Goal: Task Accomplishment & Management: Use online tool/utility

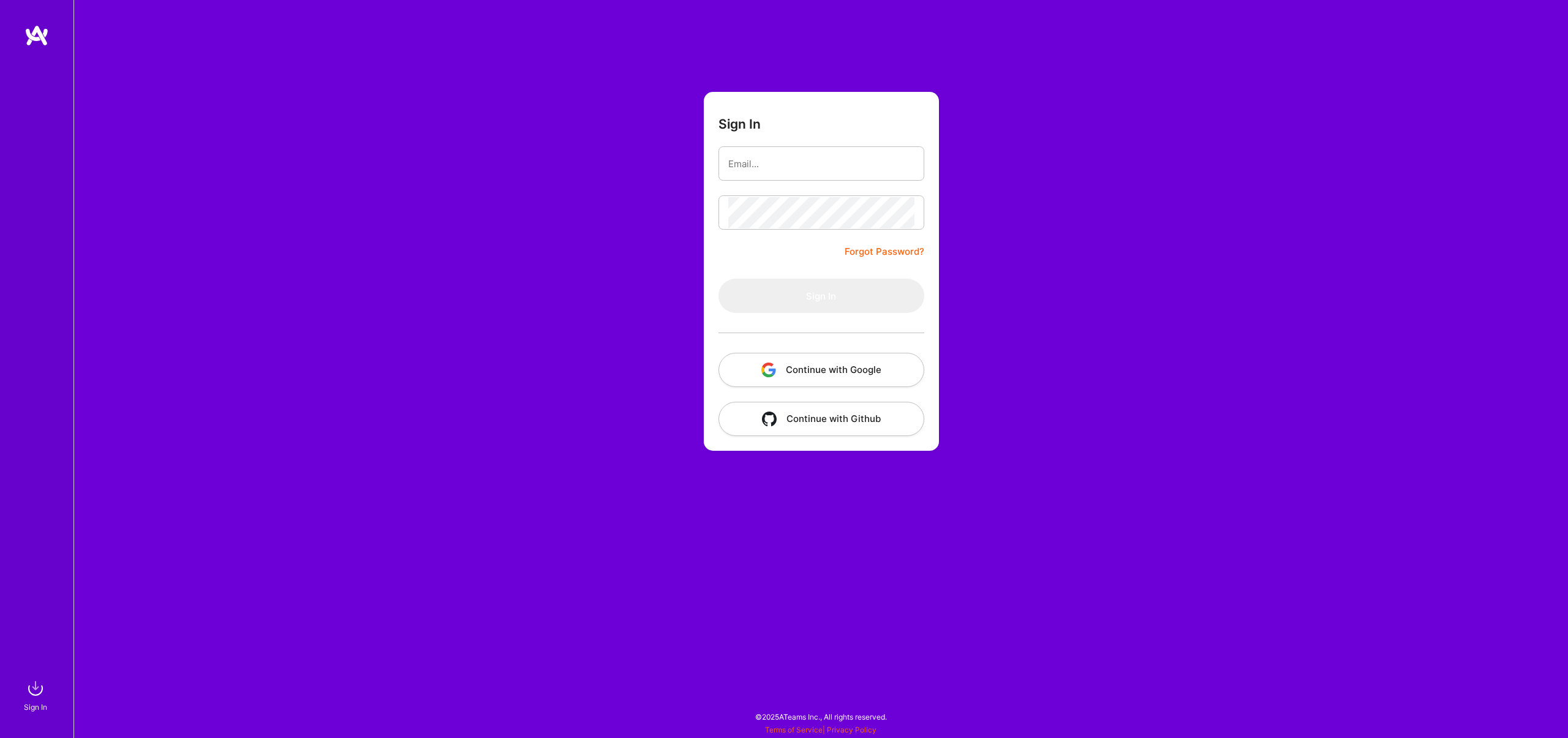
click at [782, 373] on button "Continue with Google" at bounding box center [821, 370] width 206 height 34
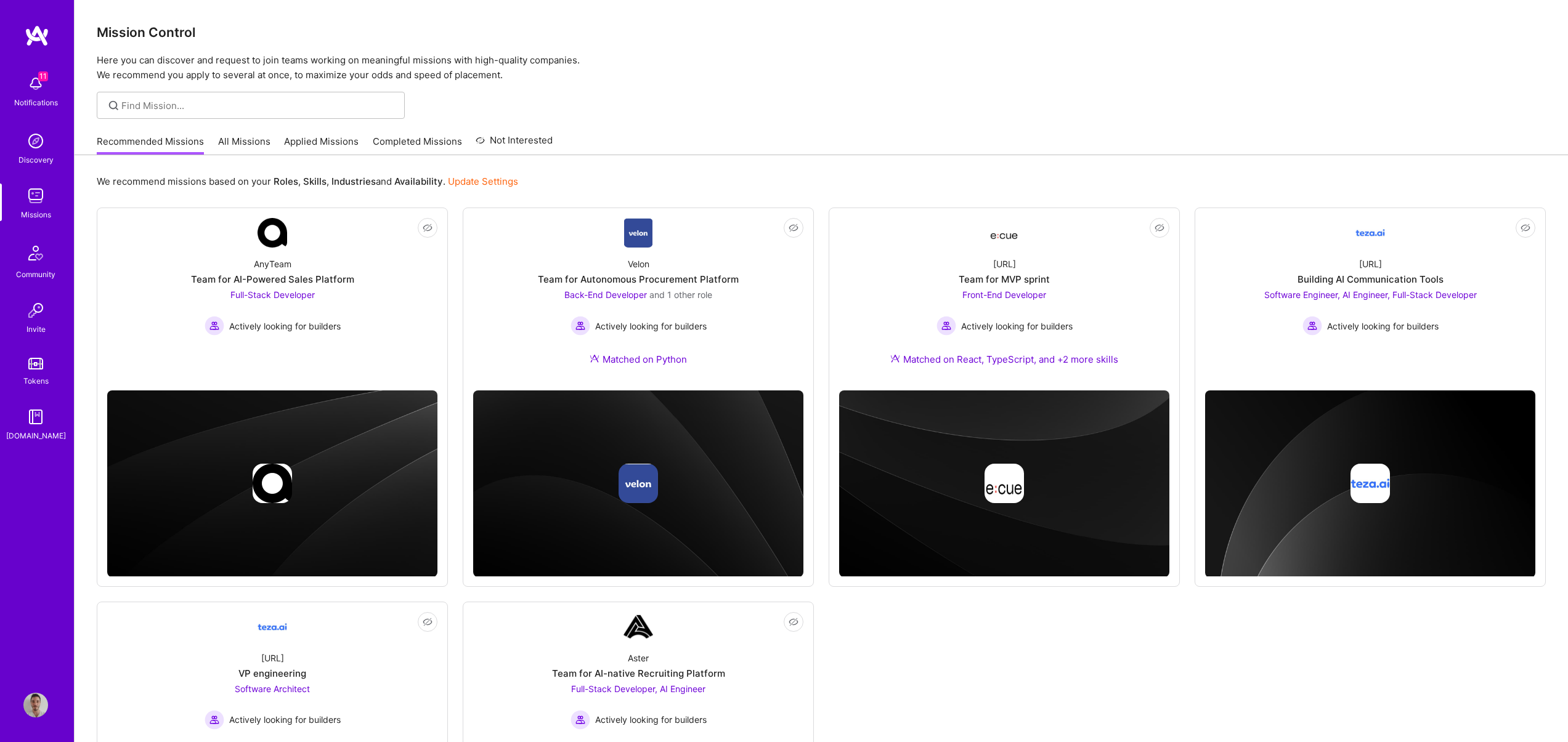
click at [243, 151] on link "All Missions" at bounding box center [244, 145] width 53 height 20
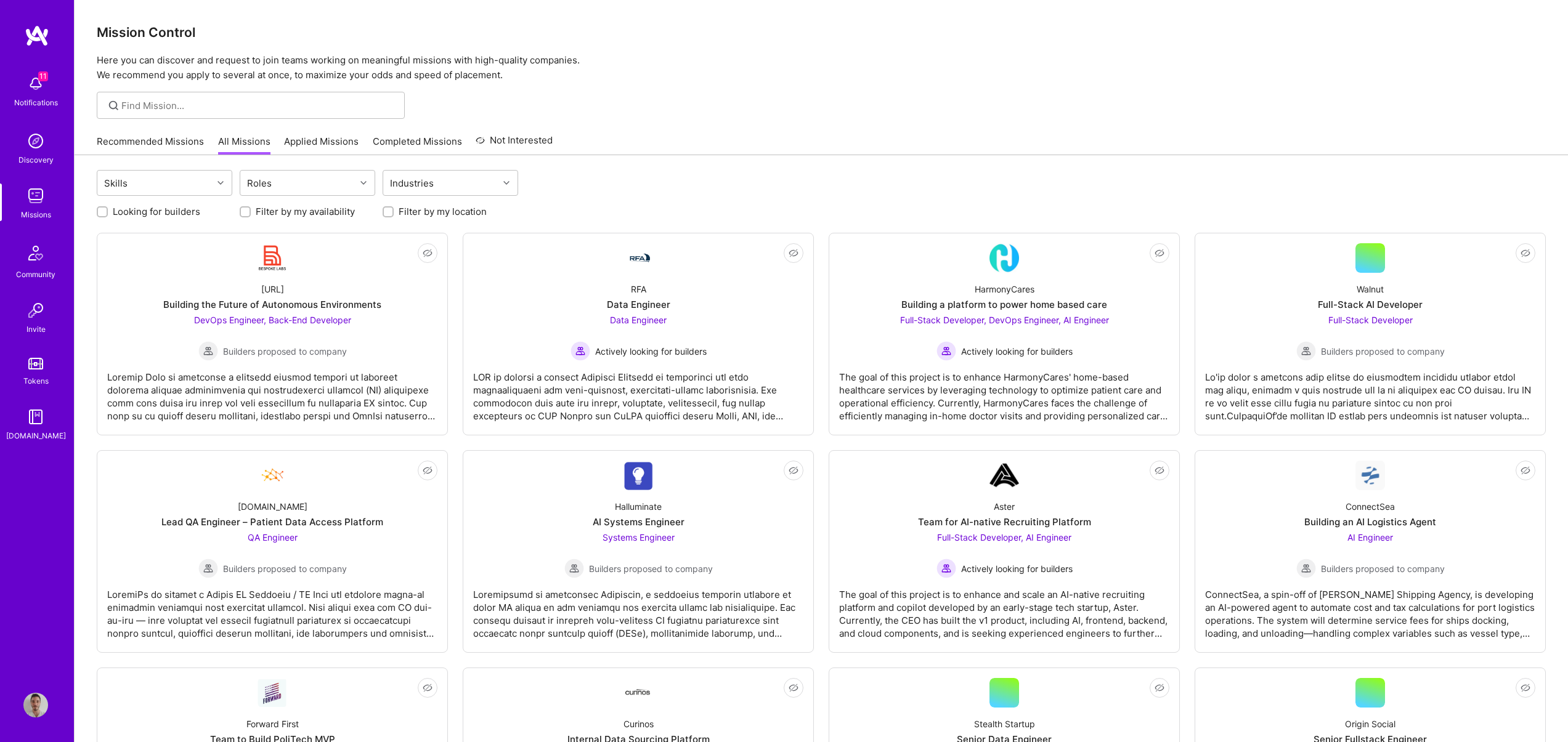
click at [169, 213] on label "Looking for builders" at bounding box center [157, 211] width 87 height 13
click at [108, 213] on input "Looking for builders" at bounding box center [103, 213] width 8 height 8
checkbox input "true"
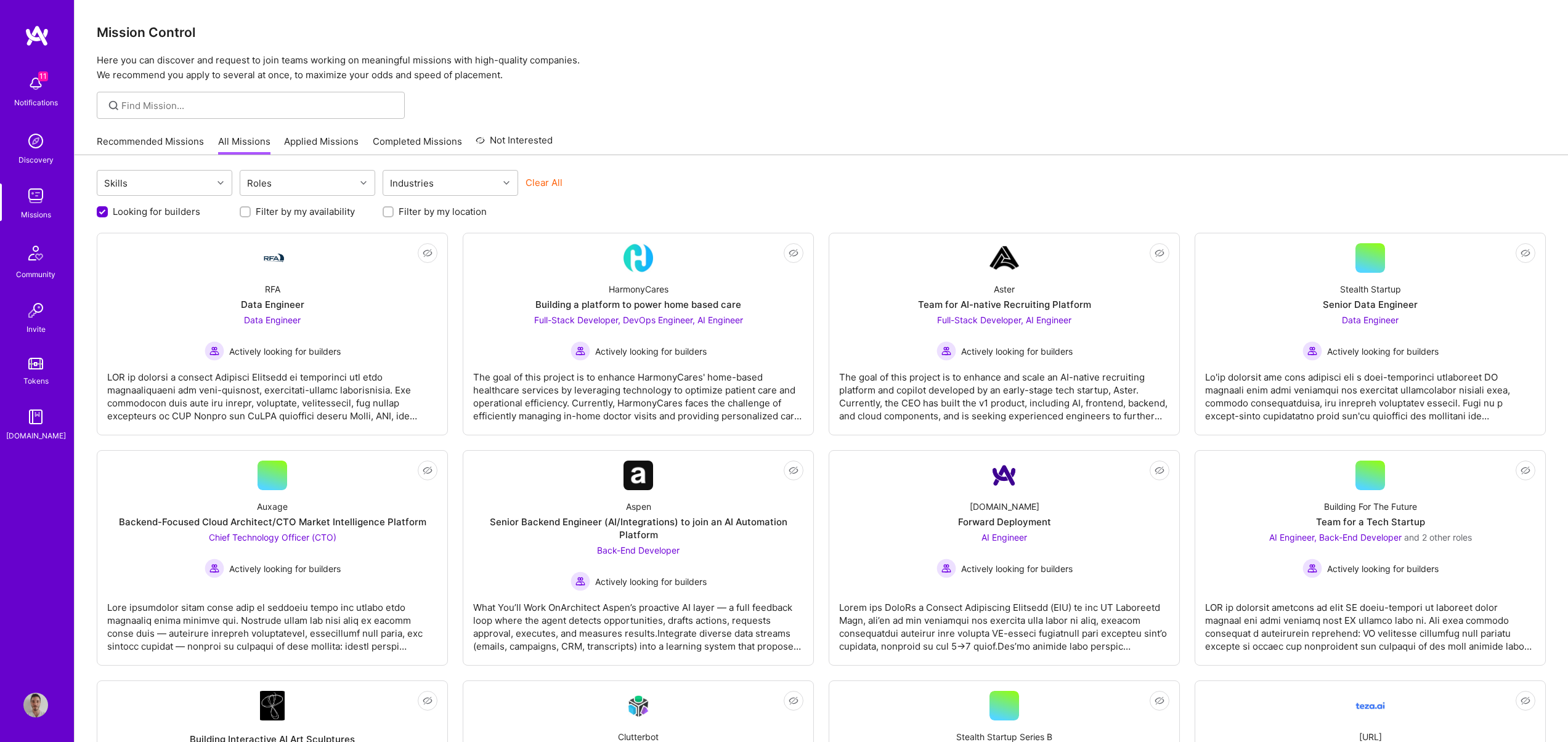
click at [419, 213] on label "Filter by my location" at bounding box center [442, 211] width 88 height 13
click at [394, 213] on input "Filter by my location" at bounding box center [389, 213] width 8 height 8
checkbox input "true"
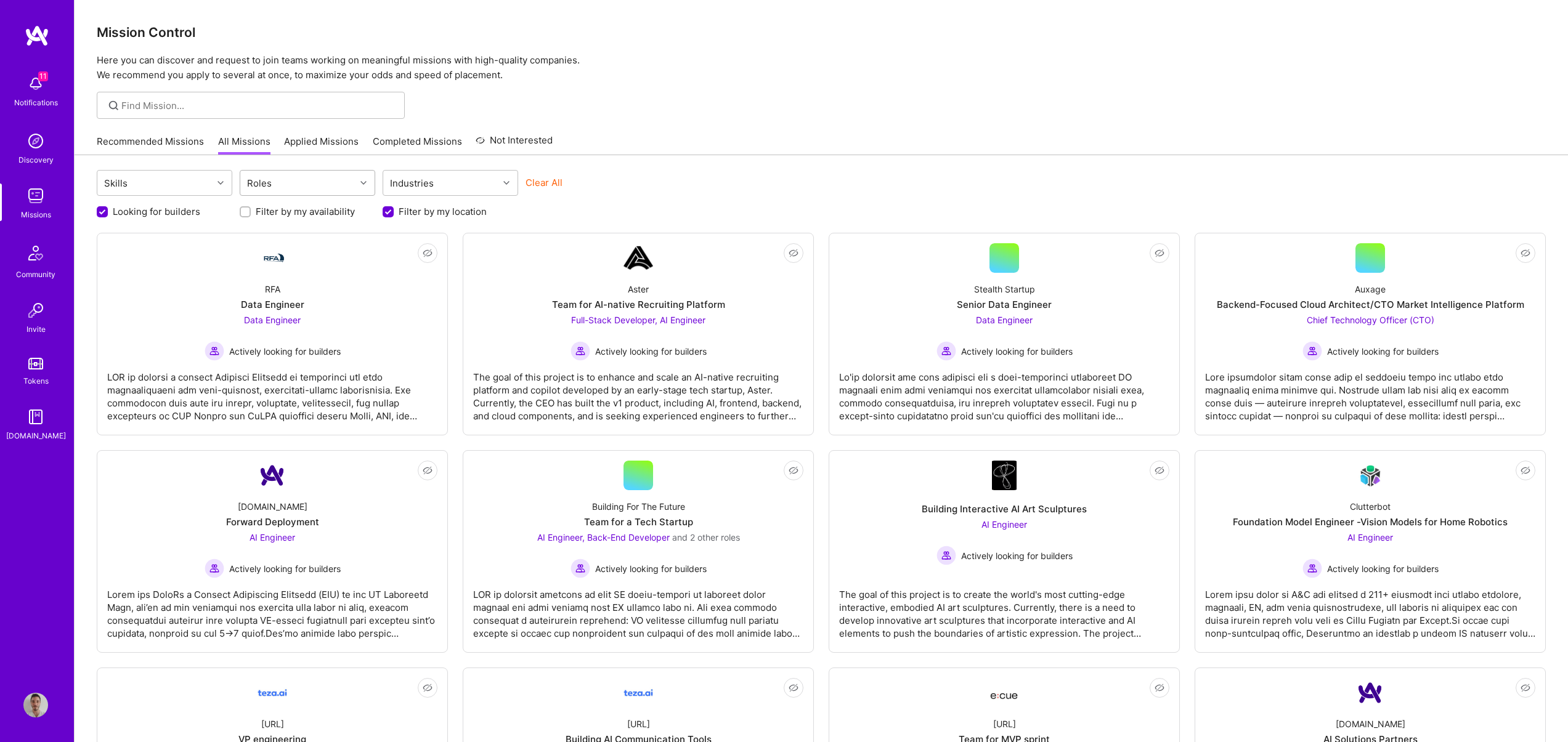
click at [328, 183] on div "Roles" at bounding box center [298, 183] width 116 height 24
type input "front"
checkbox input "true"
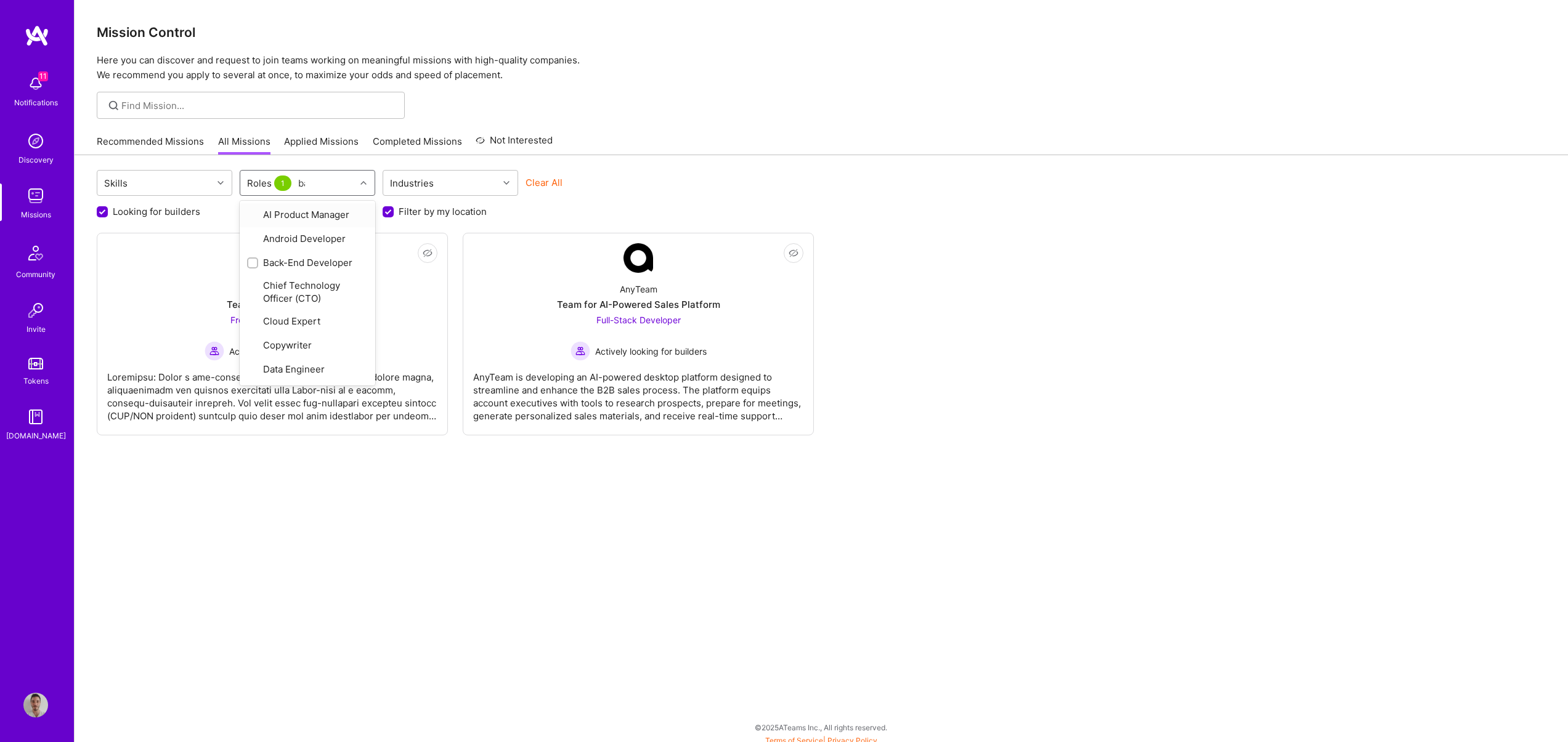
type input "back"
checkbox input "true"
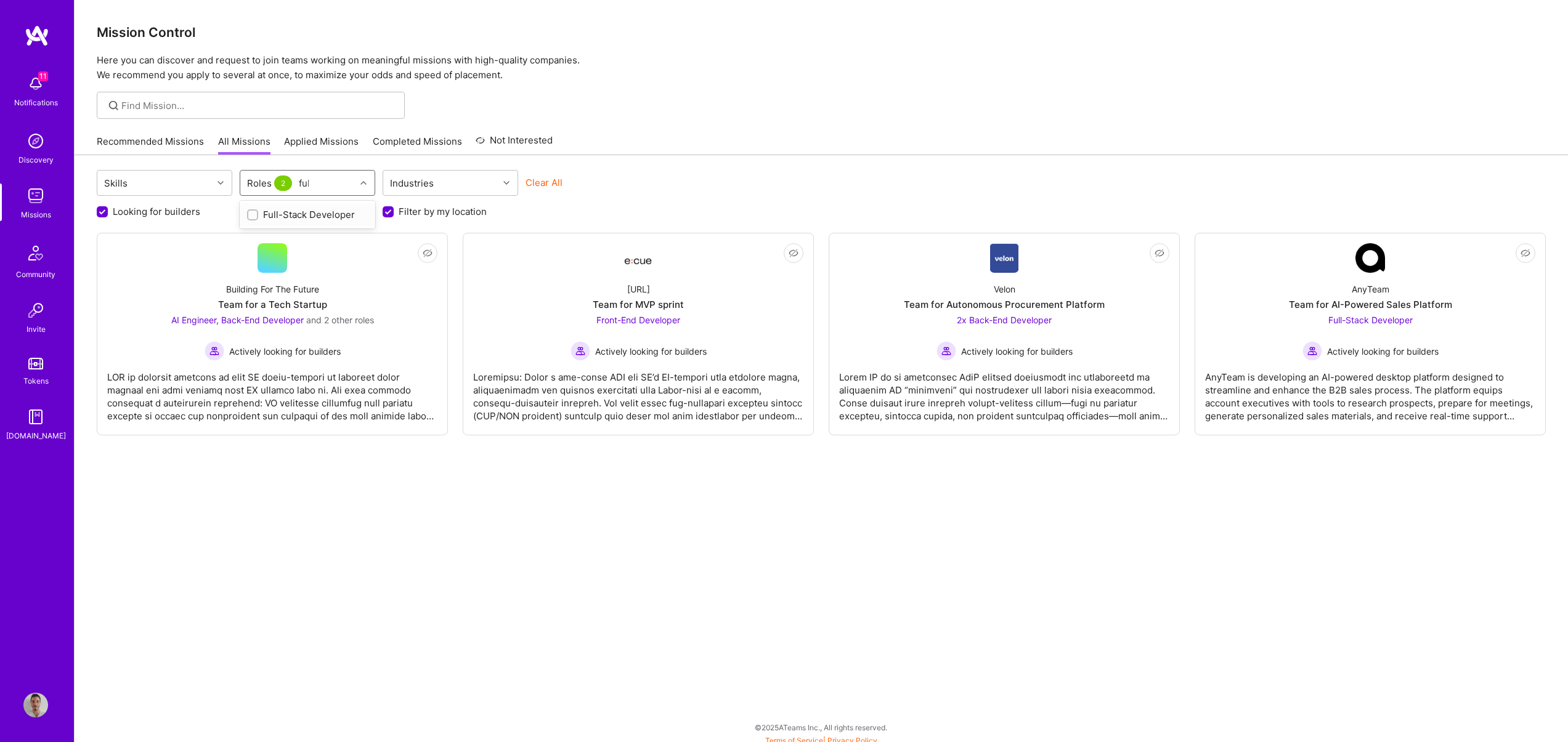
type input "full"
checkbox input "true"
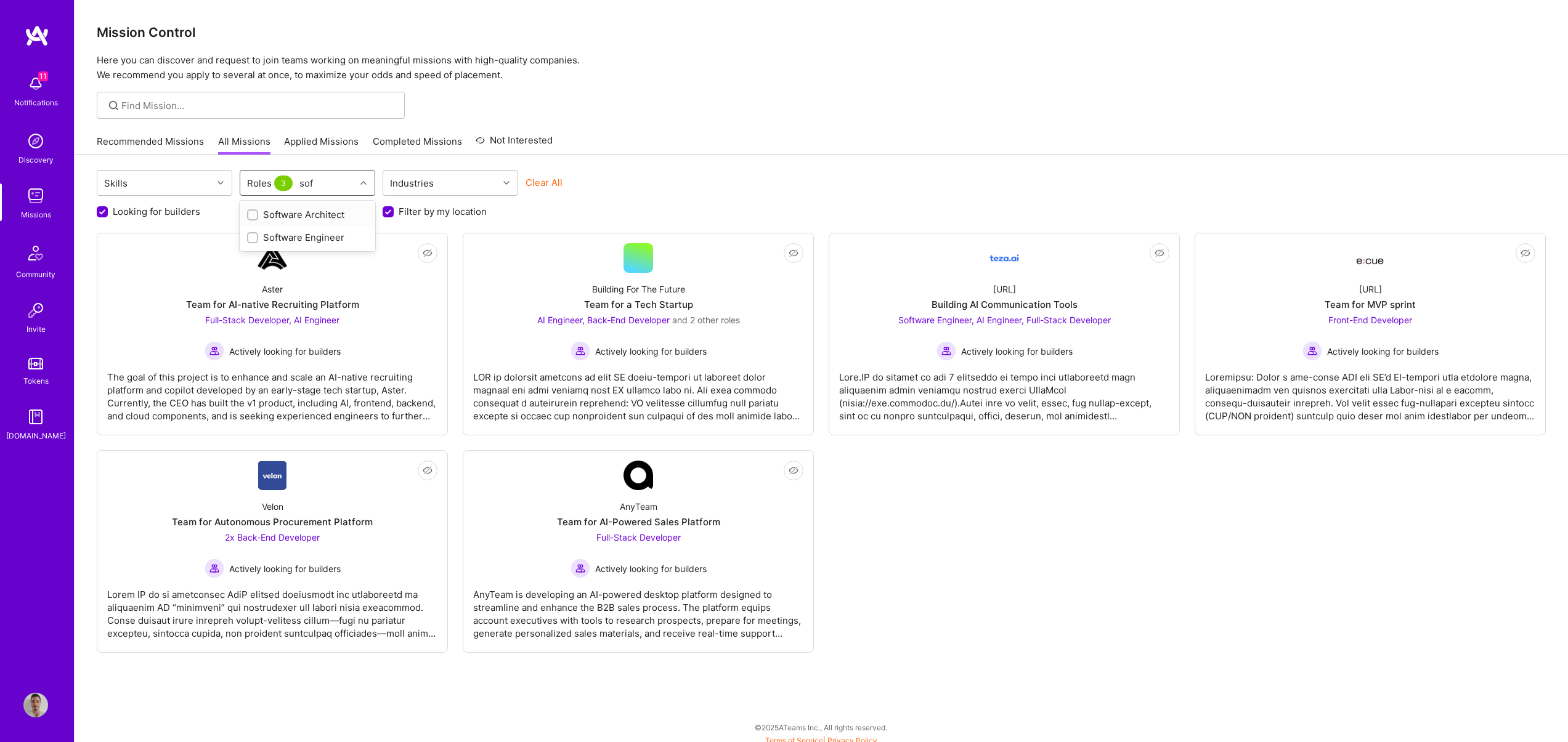
type input "soft"
type input "\"
drag, startPoint x: 684, startPoint y: 149, endPoint x: 683, endPoint y: 138, distance: 11.0
click at [684, 145] on div "Recommended Missions All Missions Applied Missions Completed Missions Not Inter…" at bounding box center [821, 142] width 1449 height 27
click at [1075, 611] on div "Not Interested Aster Team for AI-native Recruiting Platform Full-Stack Develope…" at bounding box center [821, 443] width 1449 height 420
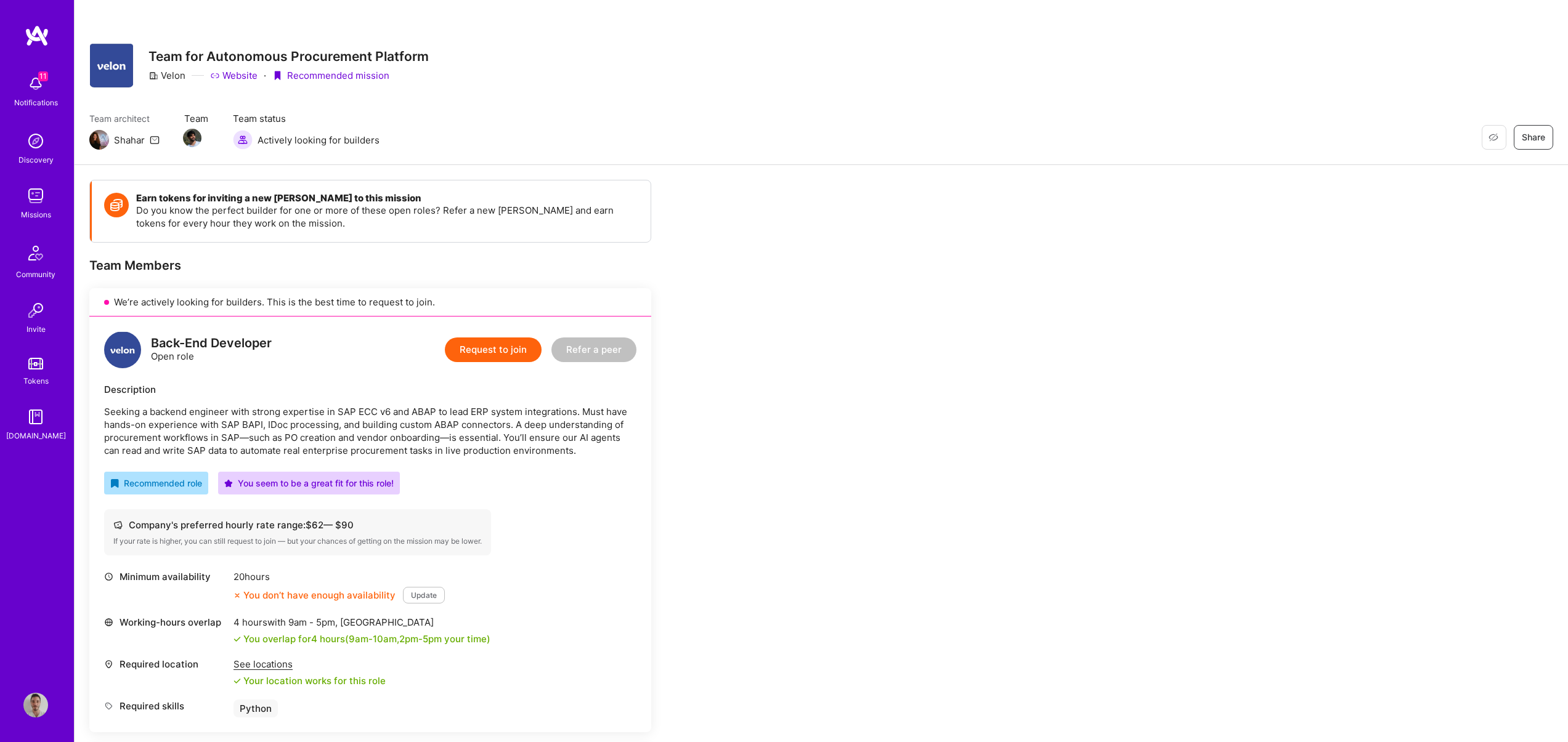
drag, startPoint x: 818, startPoint y: 461, endPoint x: 812, endPoint y: 456, distance: 7.8
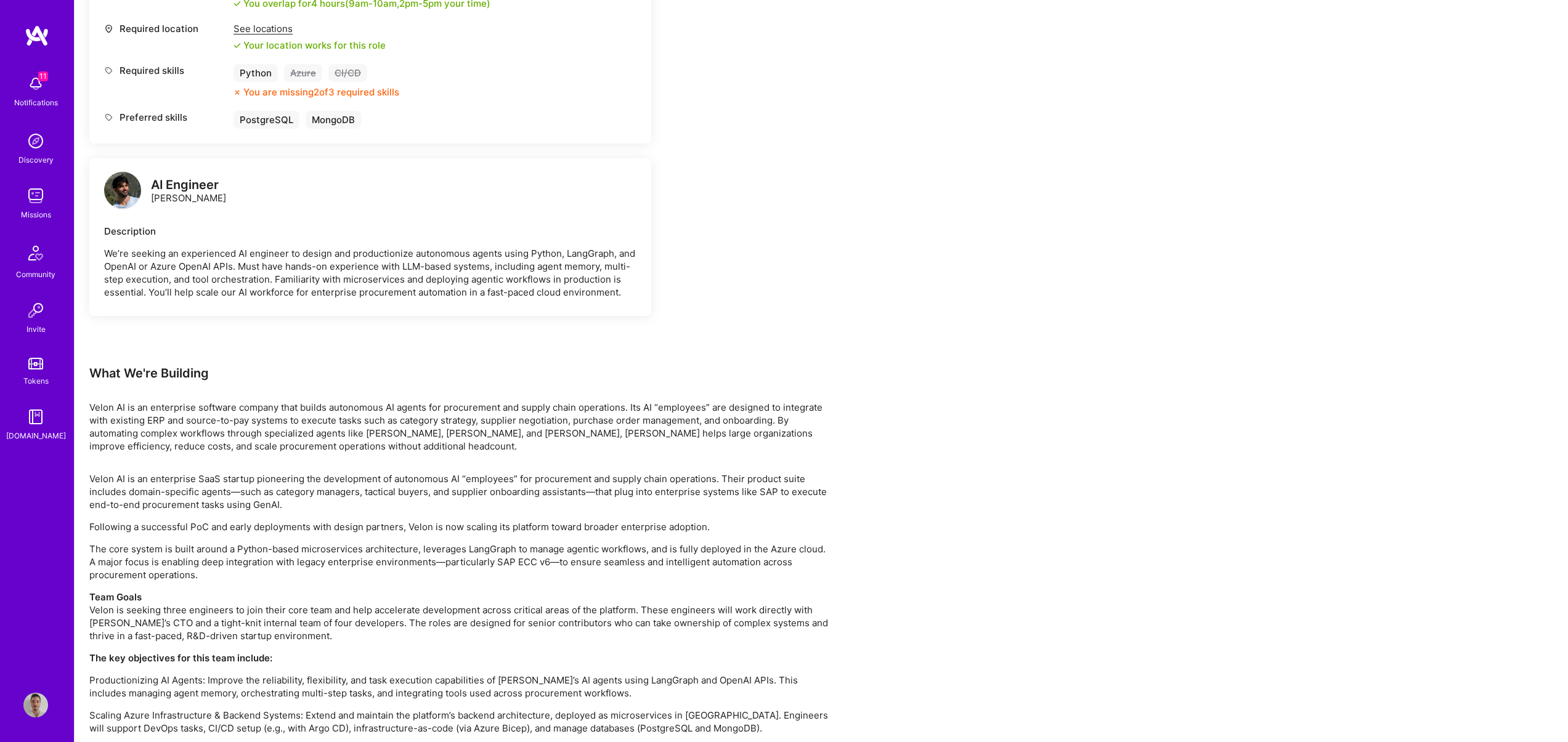
scroll to position [1184, 0]
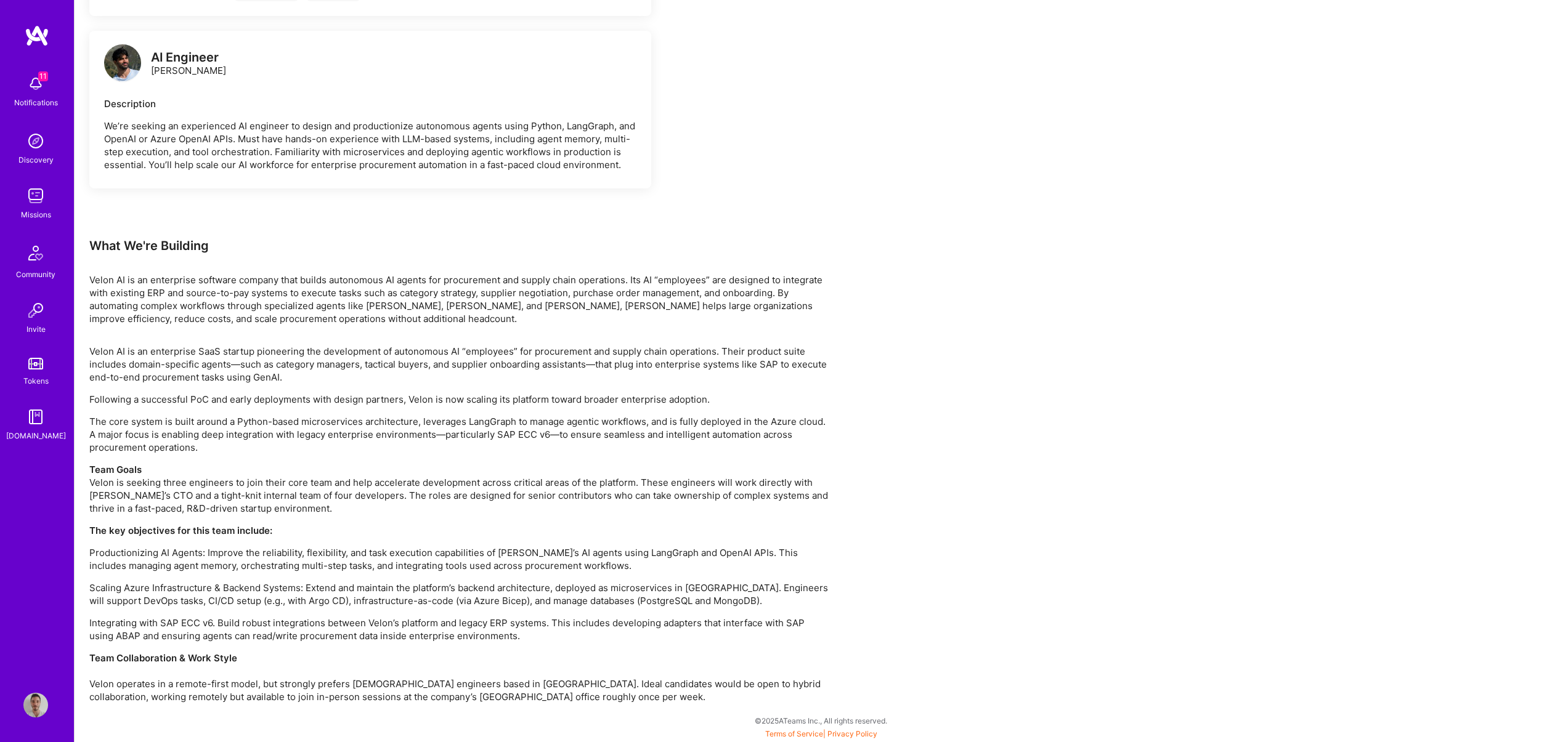
drag, startPoint x: 729, startPoint y: 428, endPoint x: 717, endPoint y: 400, distance: 30.5
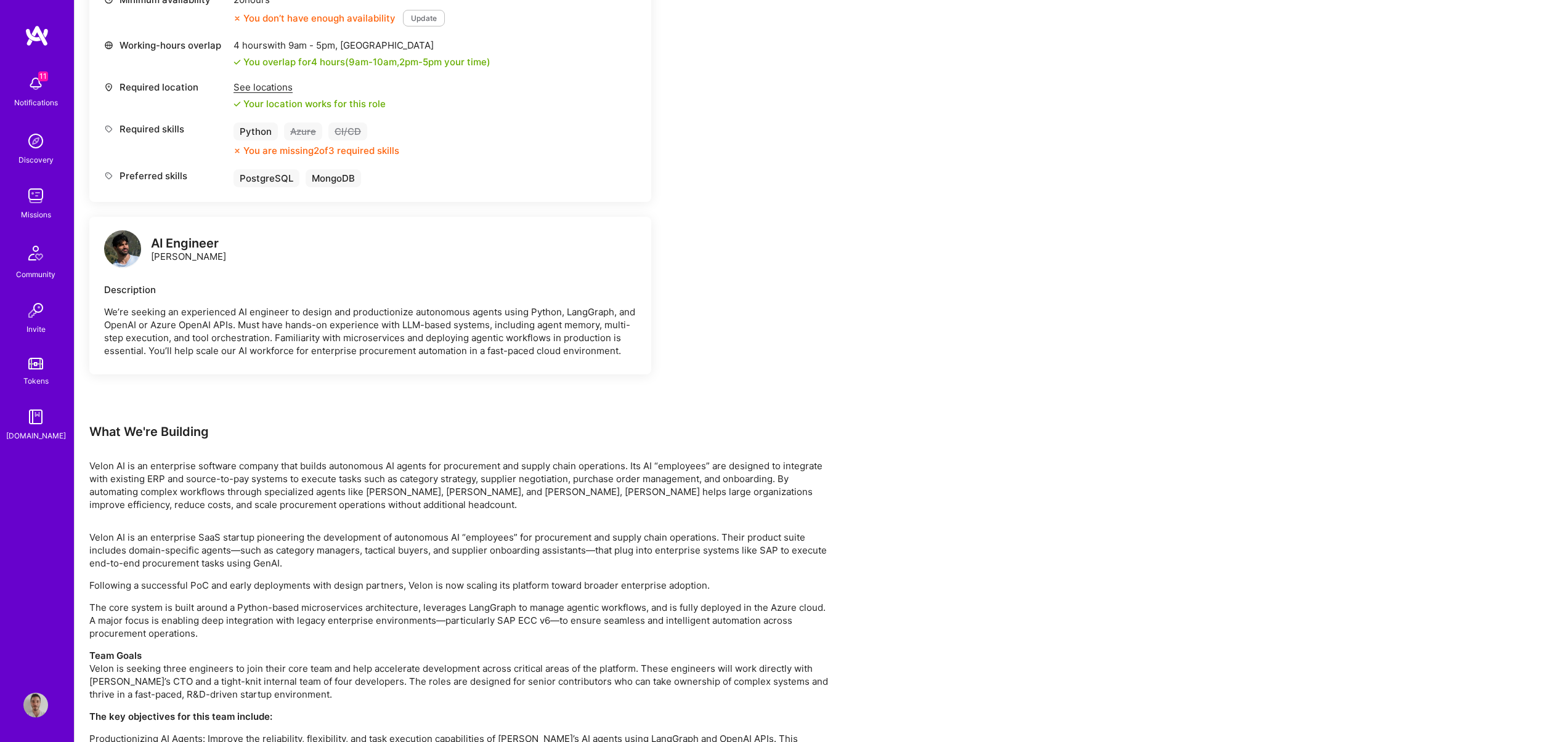
scroll to position [999, 0]
drag, startPoint x: 674, startPoint y: 466, endPoint x: 669, endPoint y: 462, distance: 6.4
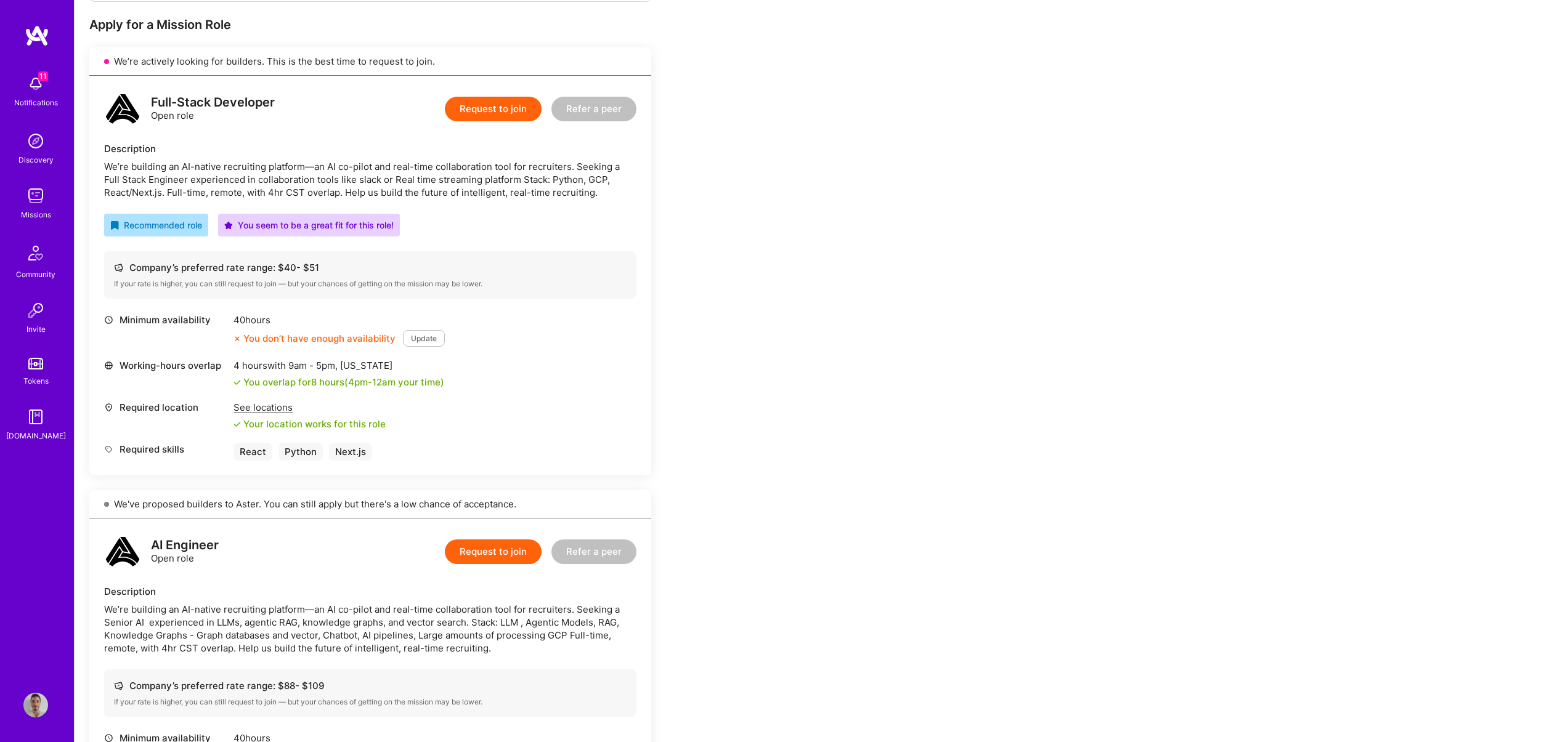
scroll to position [220, 0]
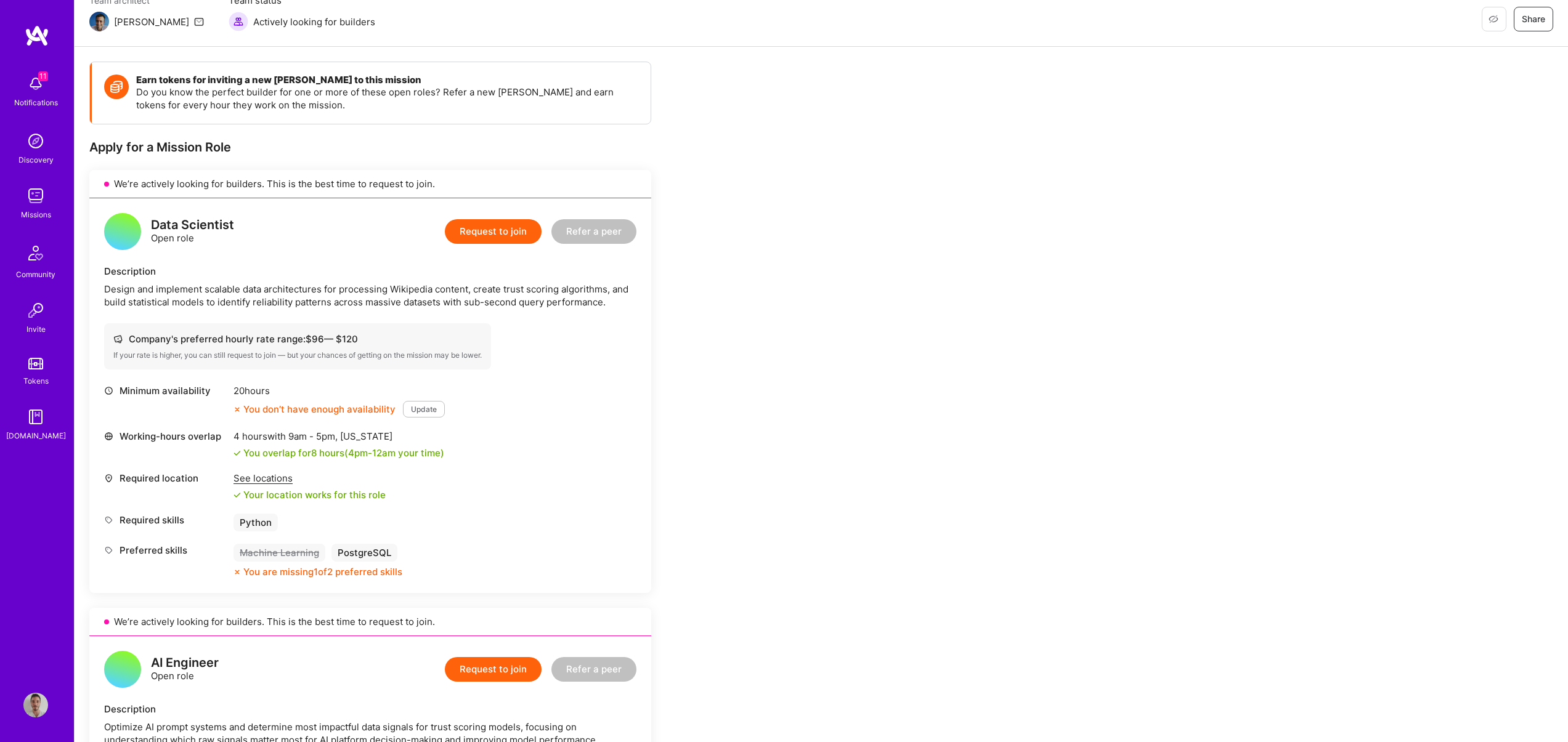
scroll to position [115, 0]
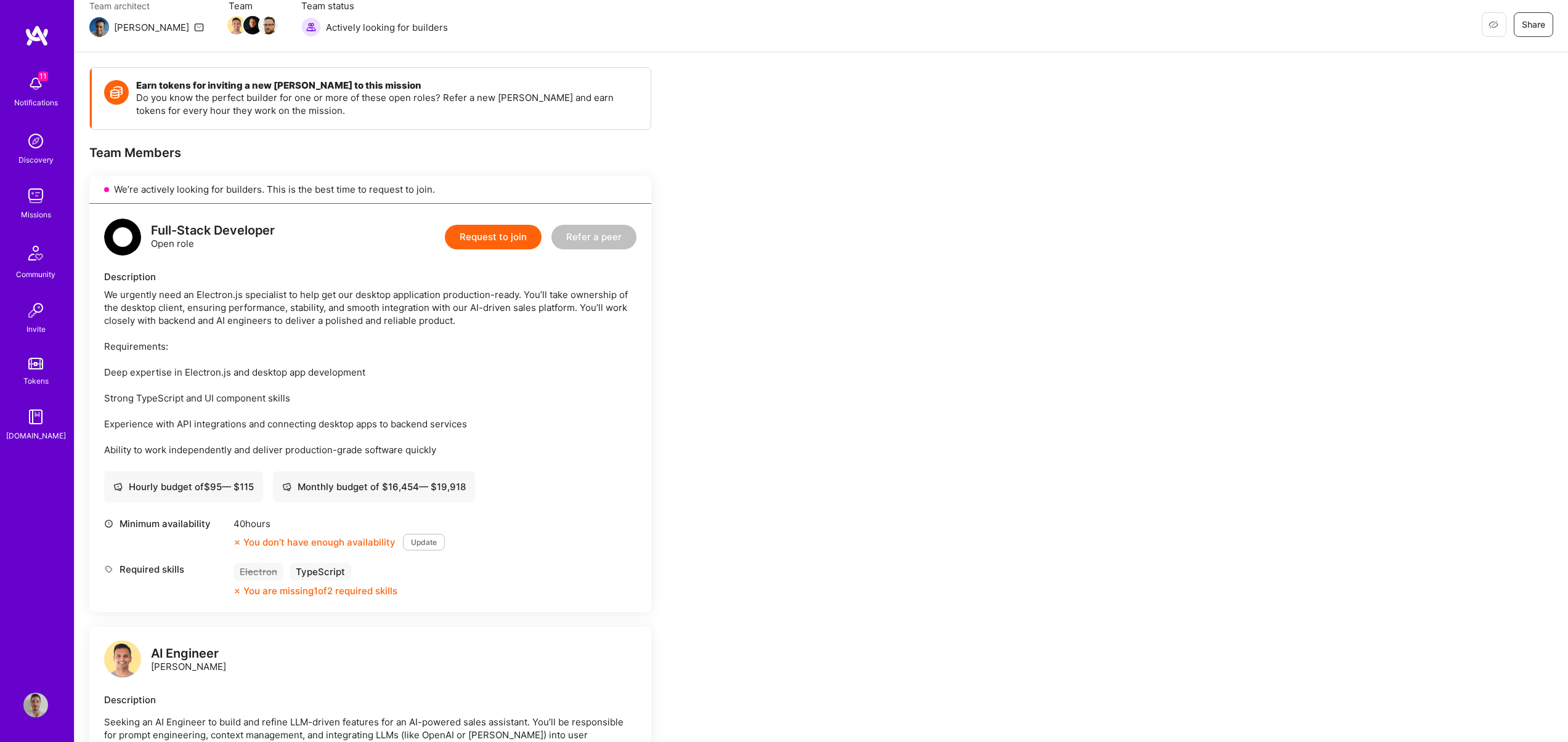
scroll to position [116, 0]
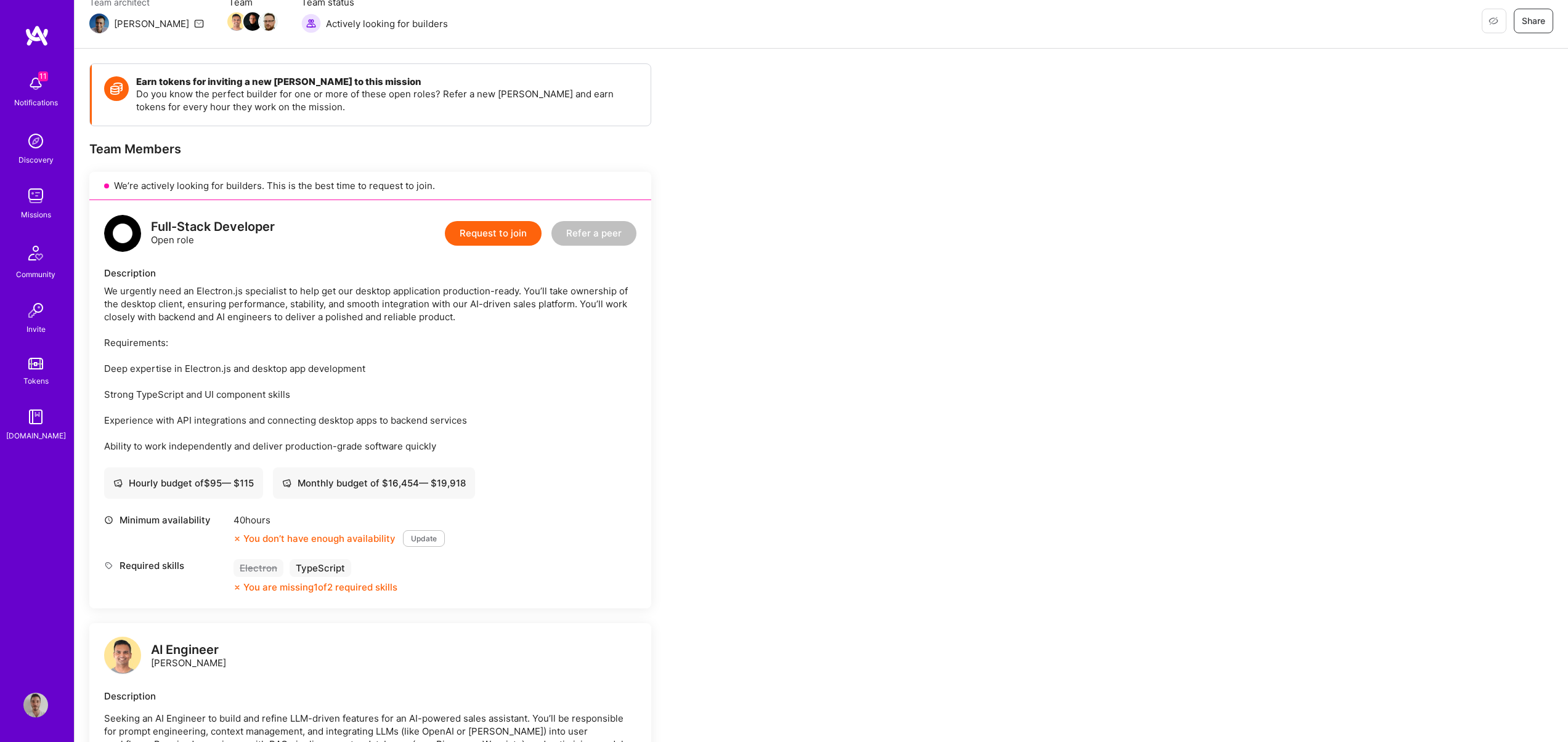
click at [730, 346] on div "Earn tokens for inviting a new A.Teamer to this mission Do you know the perfect…" at bounding box center [459, 745] width 739 height 1364
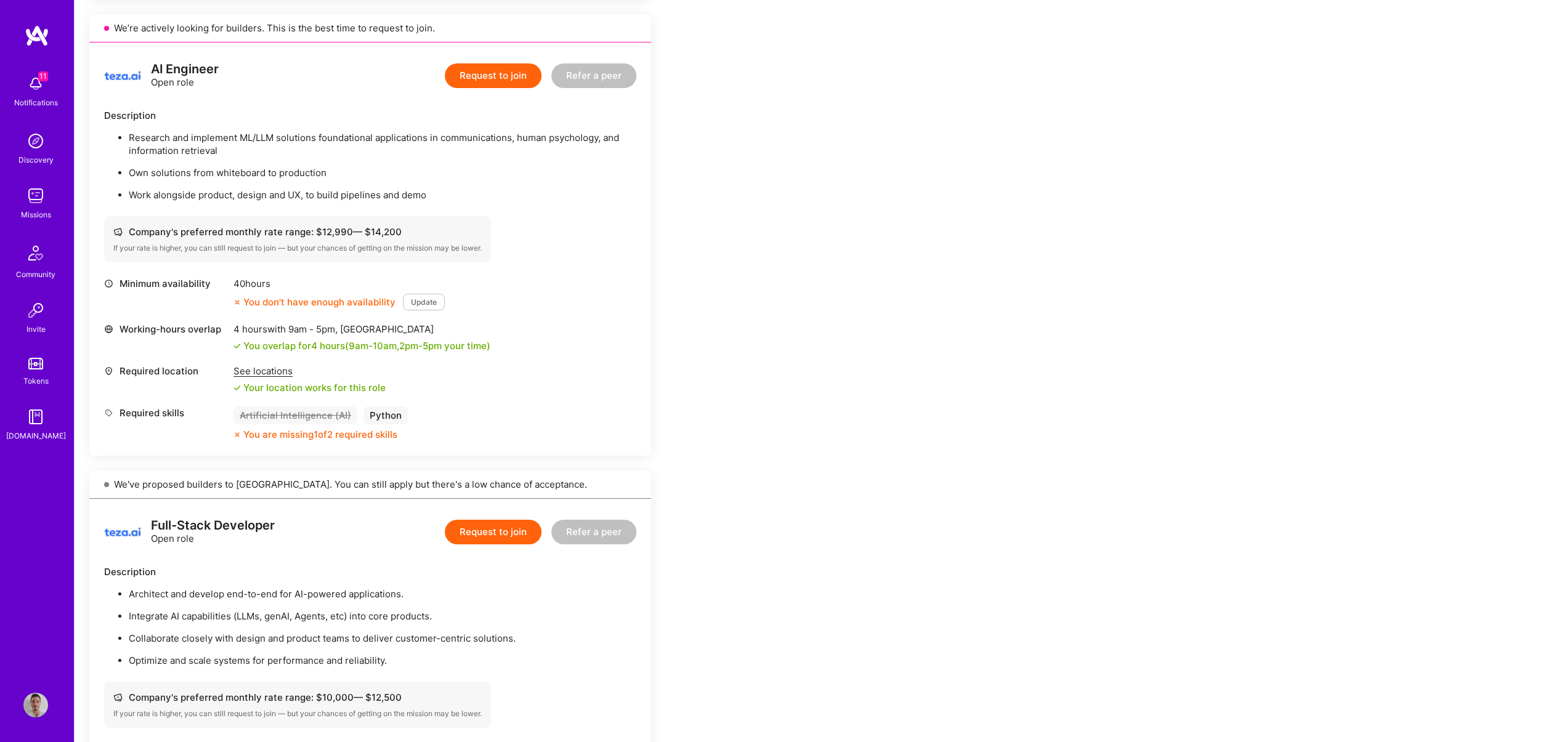
scroll to position [371, 0]
